Goal: Find specific page/section: Find specific page/section

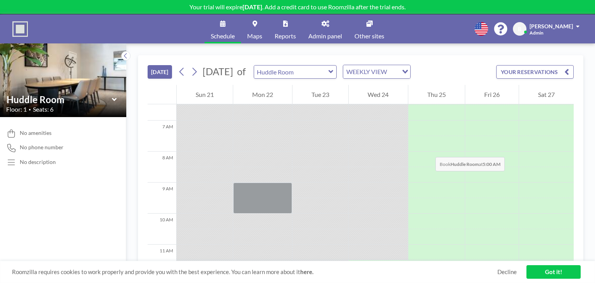
scroll to position [263, 0]
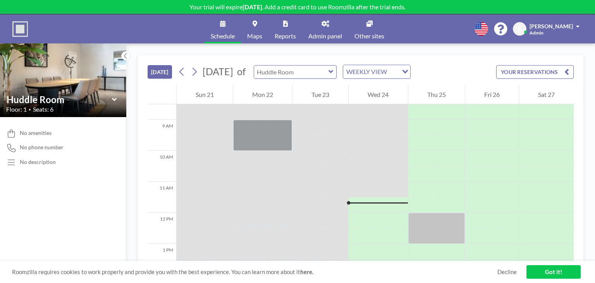
click at [328, 77] on input "text" at bounding box center [291, 71] width 74 height 13
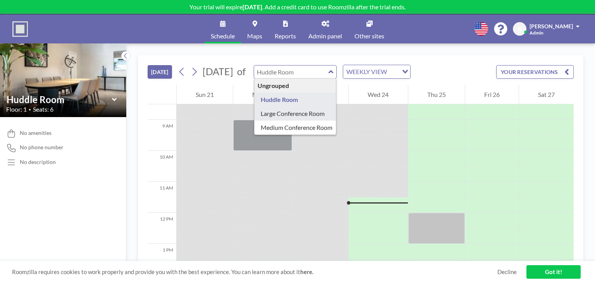
type input "Large Conference Room"
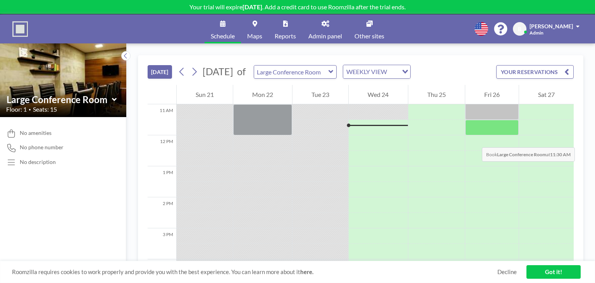
scroll to position [302, 0]
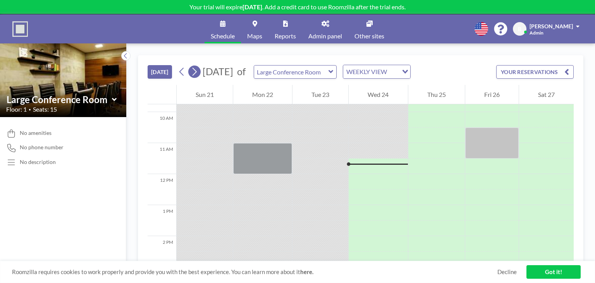
click at [198, 74] on icon at bounding box center [194, 72] width 7 height 12
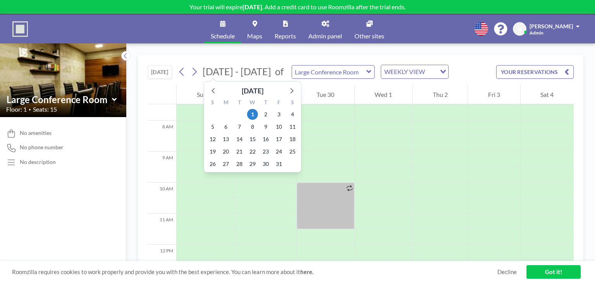
scroll to position [232, 0]
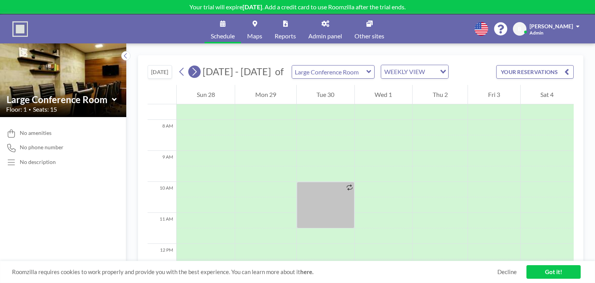
click at [200, 71] on button at bounding box center [194, 71] width 12 height 12
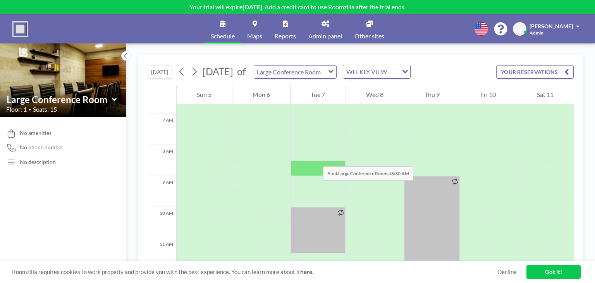
scroll to position [194, 0]
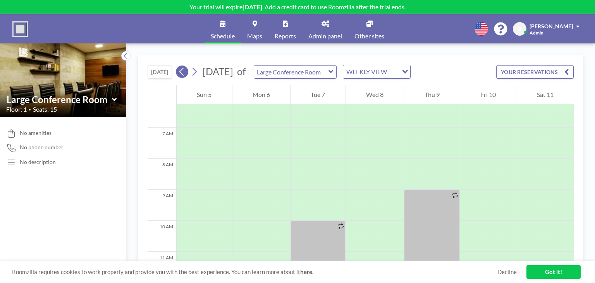
click at [185, 70] on icon at bounding box center [181, 72] width 7 height 12
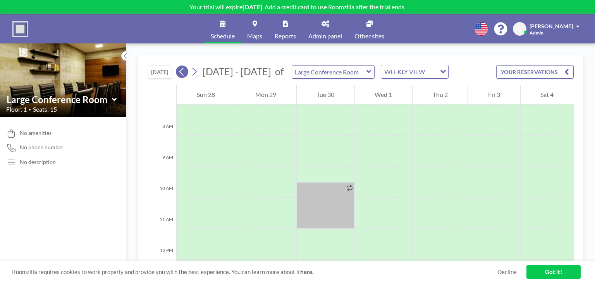
scroll to position [232, 0]
click at [320, 70] on input "text" at bounding box center [329, 71] width 74 height 13
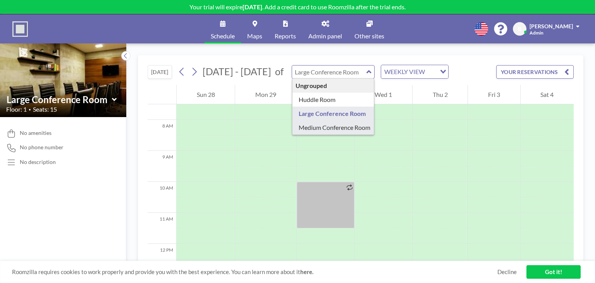
type input "Medium Conference Room"
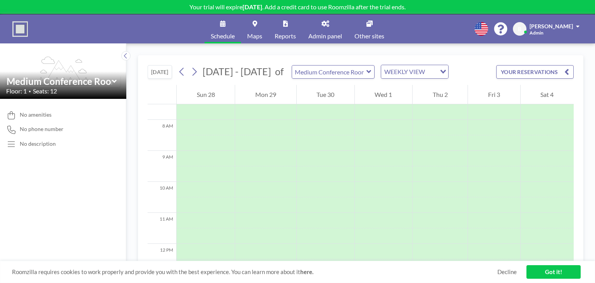
click at [171, 71] on button "[DATE]" at bounding box center [160, 72] width 24 height 14
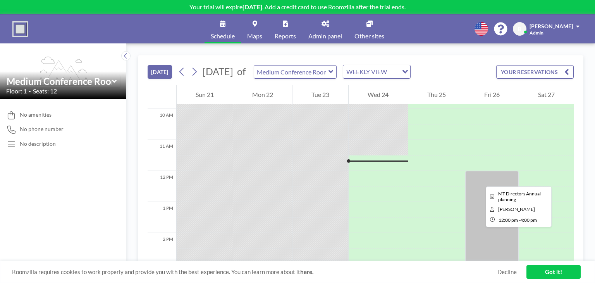
scroll to position [302, 0]
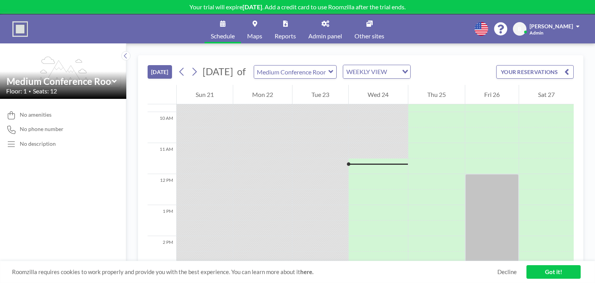
click at [162, 73] on button "[DATE]" at bounding box center [160, 72] width 24 height 14
click at [248, 33] on span "Maps" at bounding box center [254, 36] width 15 height 6
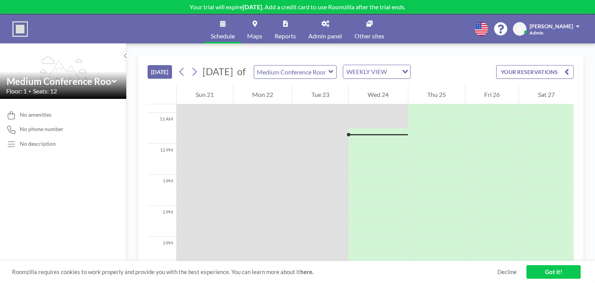
scroll to position [341, 0]
click at [311, 31] on link "Admin panel" at bounding box center [325, 28] width 46 height 29
